Goal: Use online tool/utility: Utilize a website feature to perform a specific function

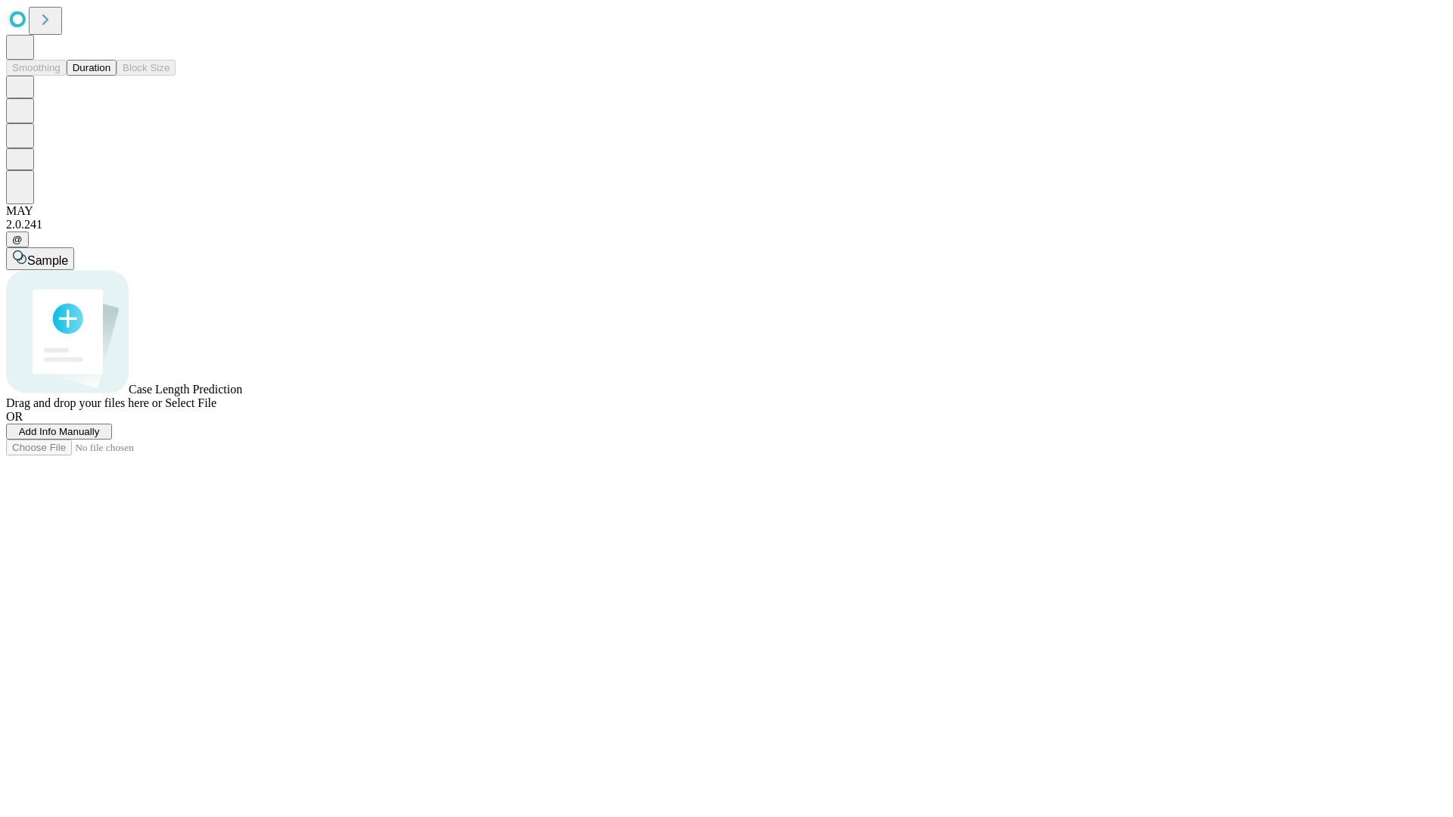
click at [111, 76] on button "Duration" at bounding box center [92, 68] width 50 height 16
click at [100, 438] on span "Add Info Manually" at bounding box center [59, 431] width 81 height 11
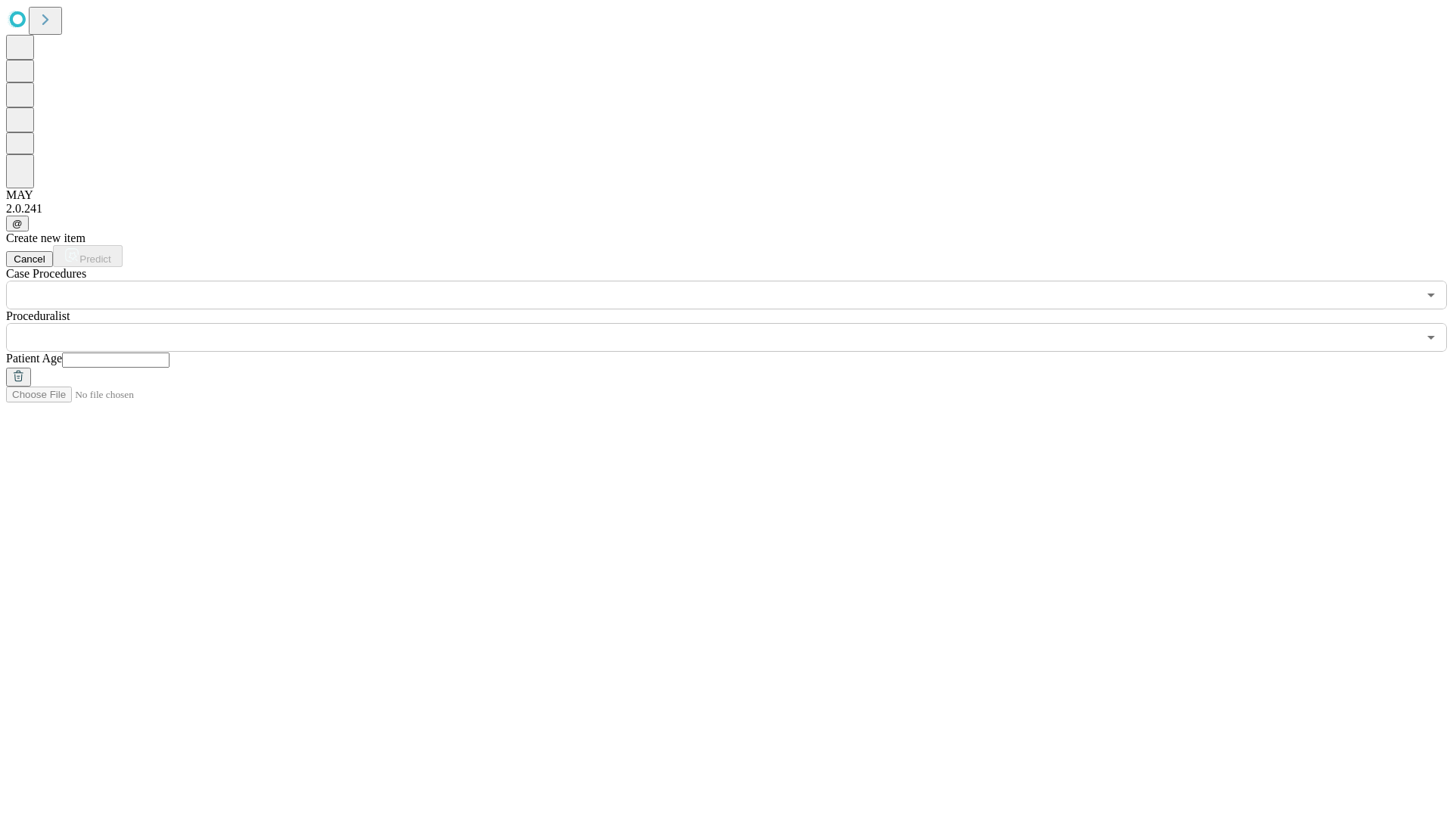
click at [170, 353] on input "text" at bounding box center [115, 360] width 107 height 15
type input "**"
click at [737, 323] on input "text" at bounding box center [712, 337] width 1412 height 29
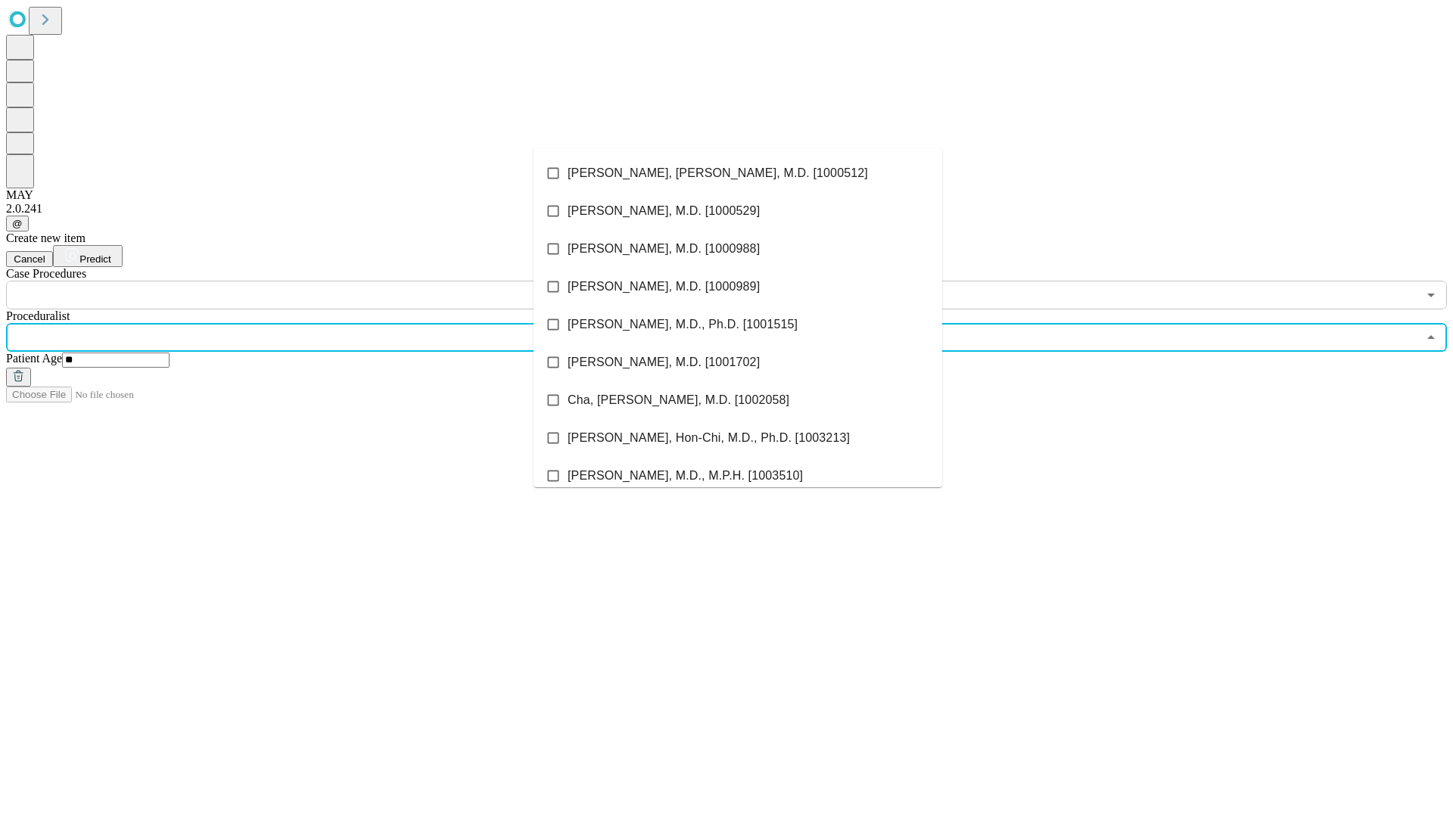
click at [738, 173] on li "[PERSON_NAME], [PERSON_NAME], M.D. [1000512]" at bounding box center [738, 173] width 409 height 38
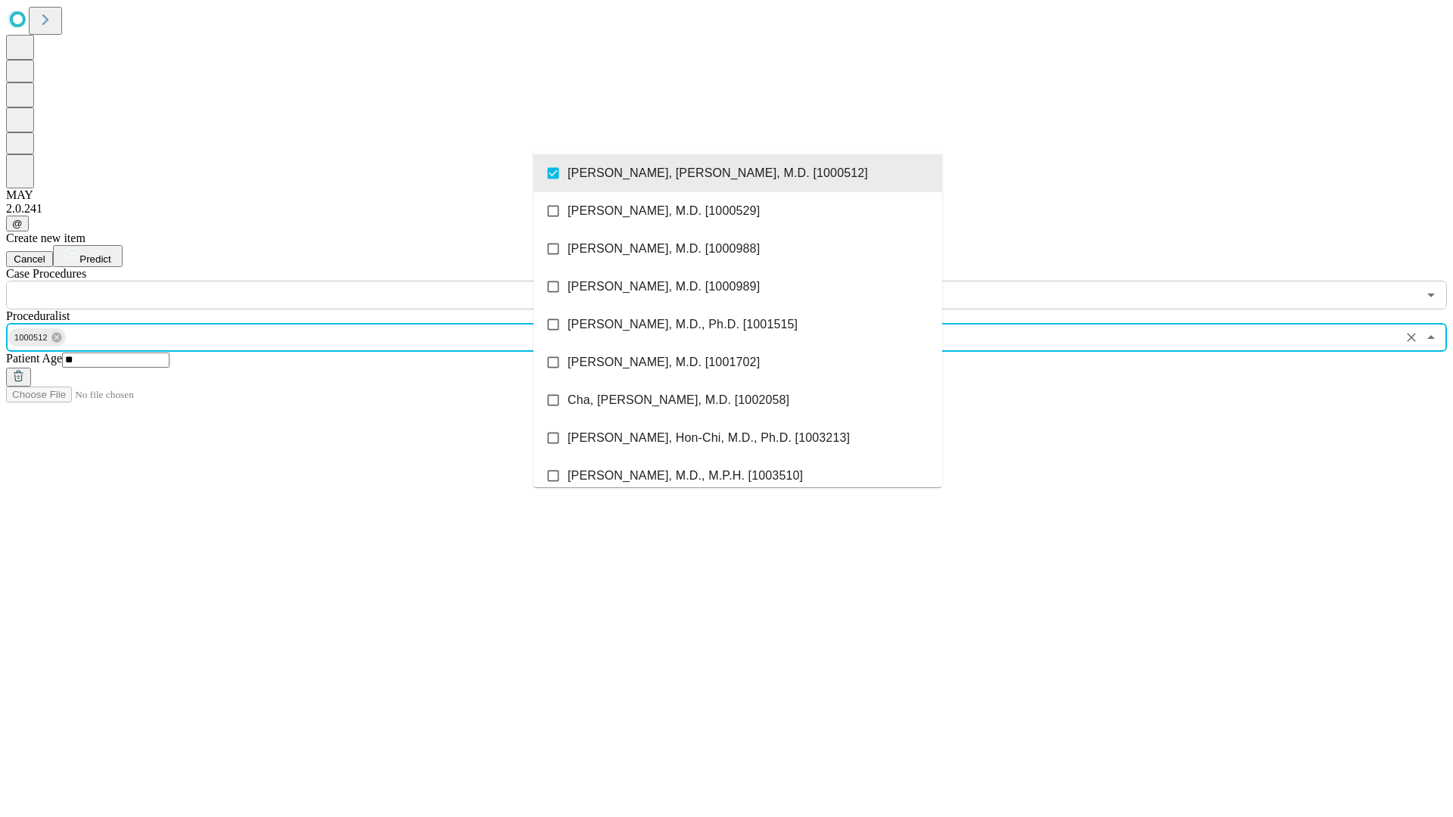
click at [318, 281] on input "text" at bounding box center [712, 295] width 1412 height 29
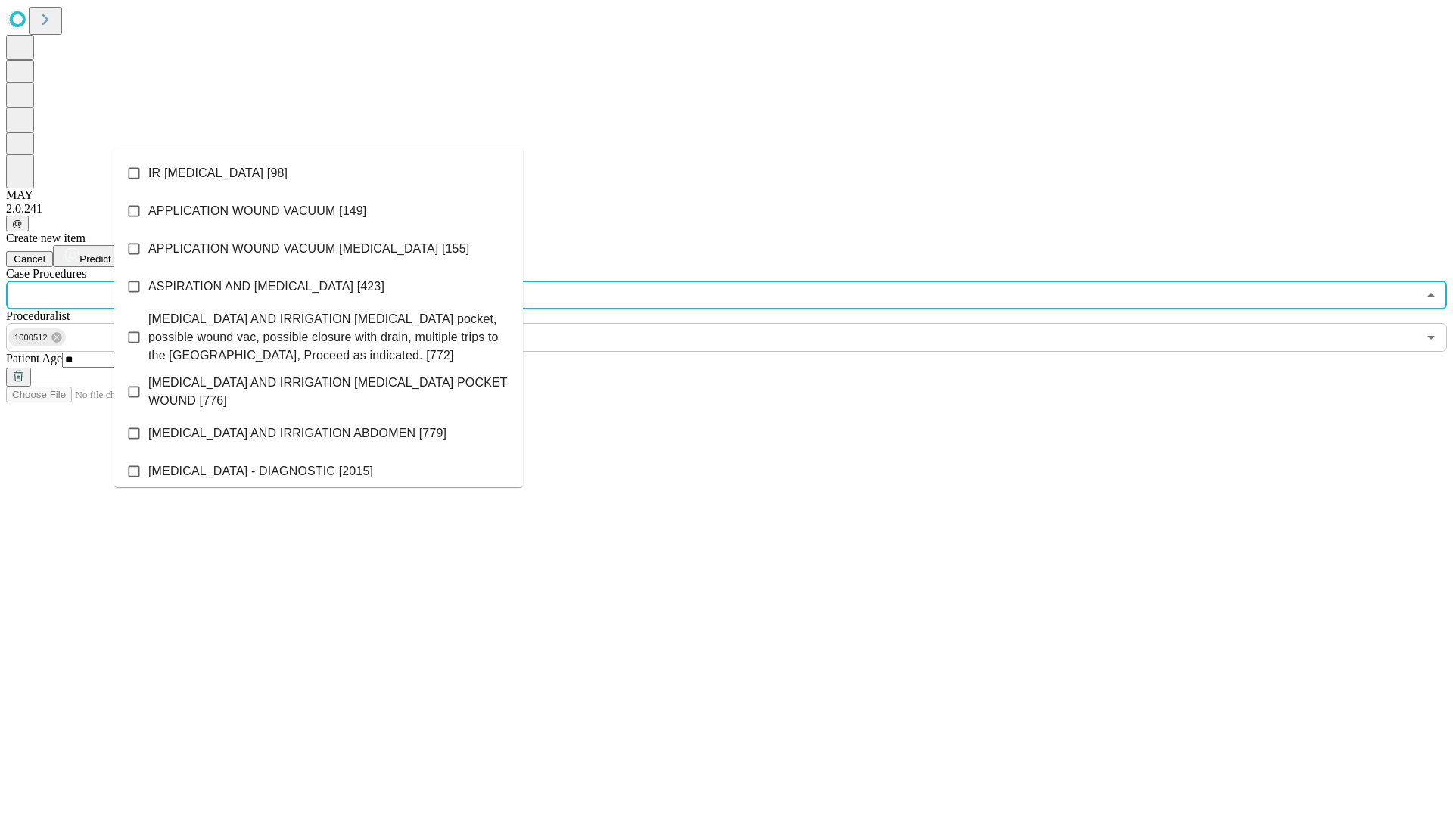
click at [319, 173] on li "IR [MEDICAL_DATA] [98]" at bounding box center [318, 173] width 409 height 38
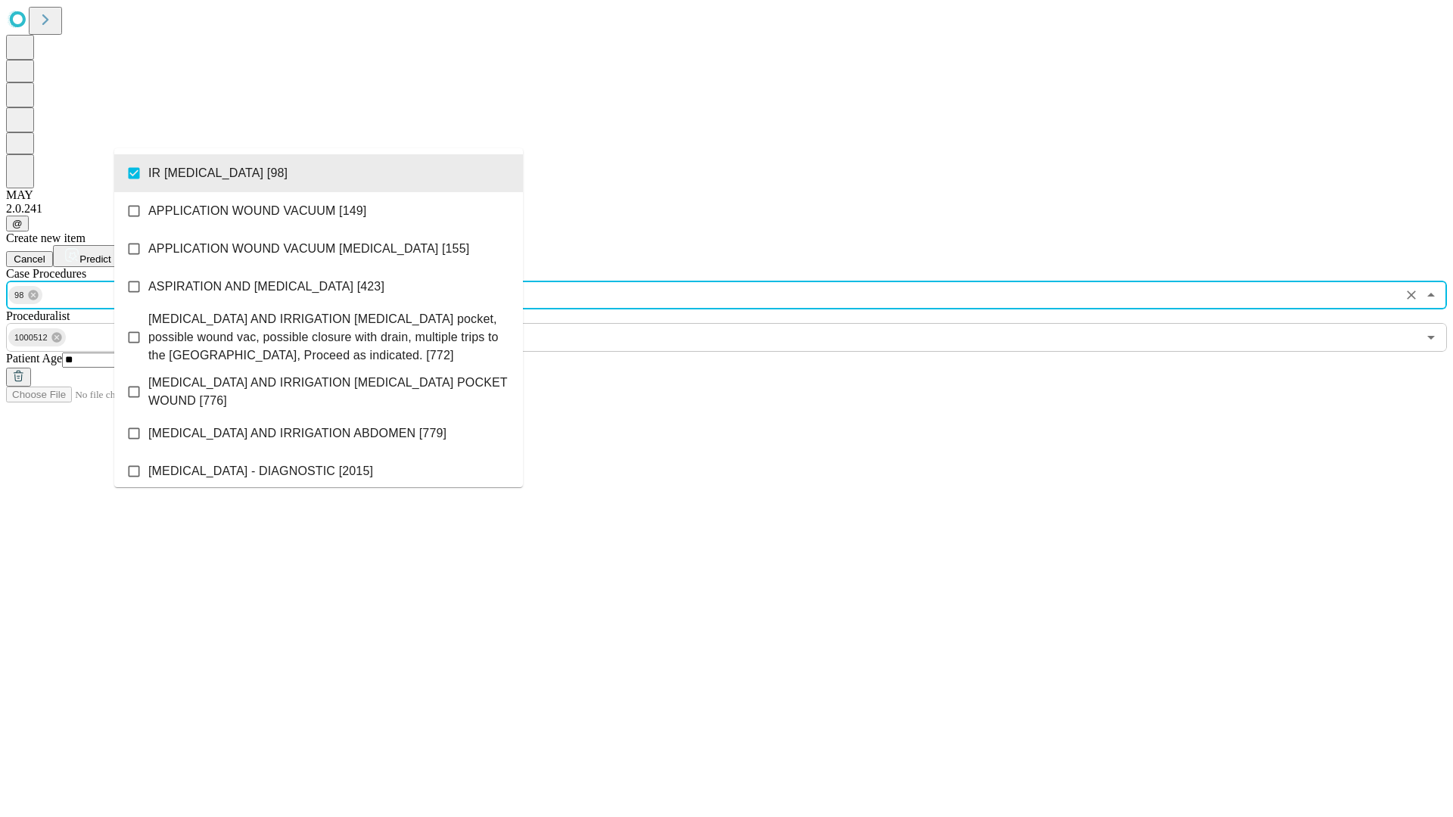
click at [111, 254] on span "Predict" at bounding box center [94, 259] width 31 height 11
